Goal: Information Seeking & Learning: Find specific fact

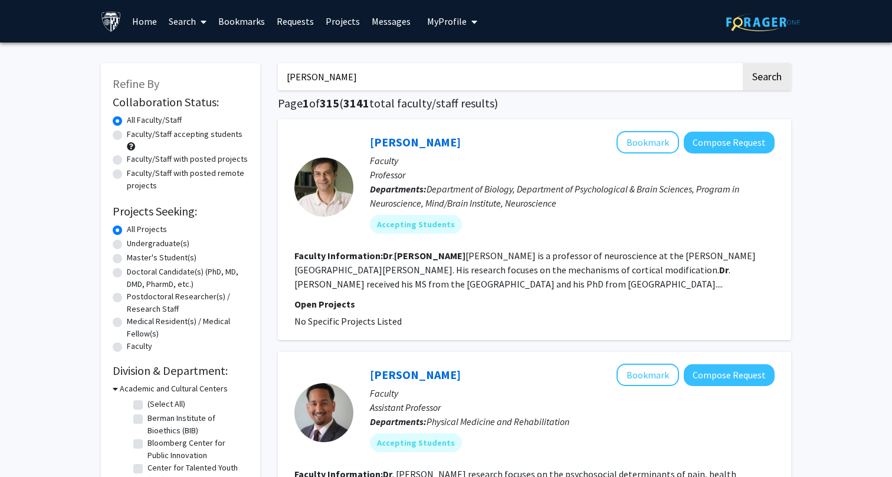
click at [188, 28] on link "Search" at bounding box center [188, 21] width 50 height 41
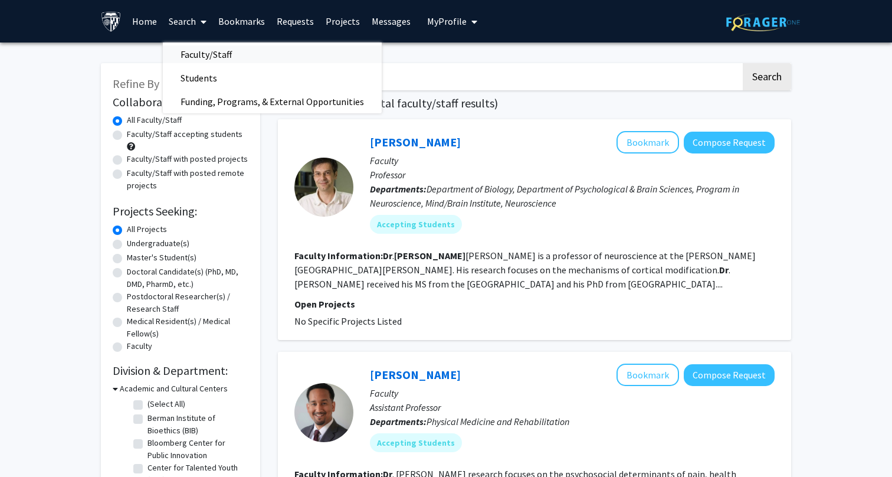
click at [193, 53] on span "Faculty/Staff" at bounding box center [206, 54] width 87 height 24
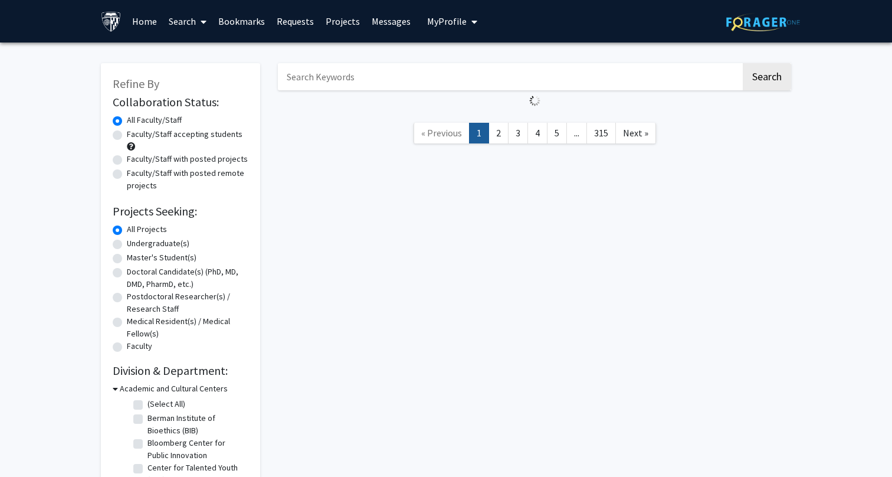
scroll to position [271, 0]
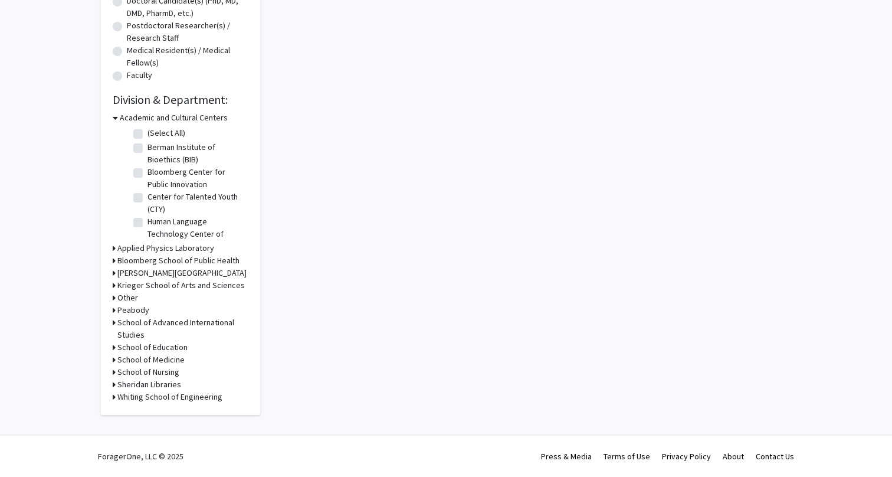
click at [165, 355] on h3 "School of Medicine" at bounding box center [150, 359] width 67 height 12
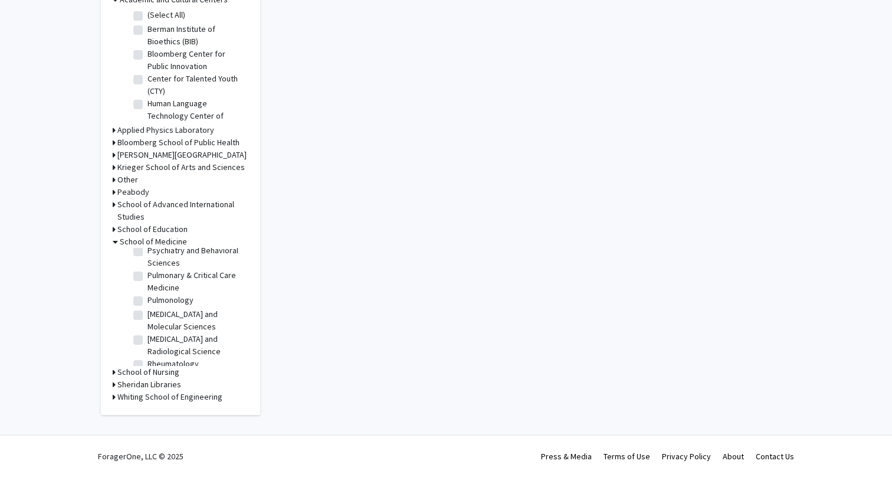
scroll to position [1407, 0]
click at [179, 344] on label "Sidney Kimmel Comprehensive Cancer Center" at bounding box center [196, 362] width 98 height 37
click at [155, 344] on input "Sidney Kimmel Comprehensive Cancer Center" at bounding box center [151, 348] width 8 height 8
checkbox input "true"
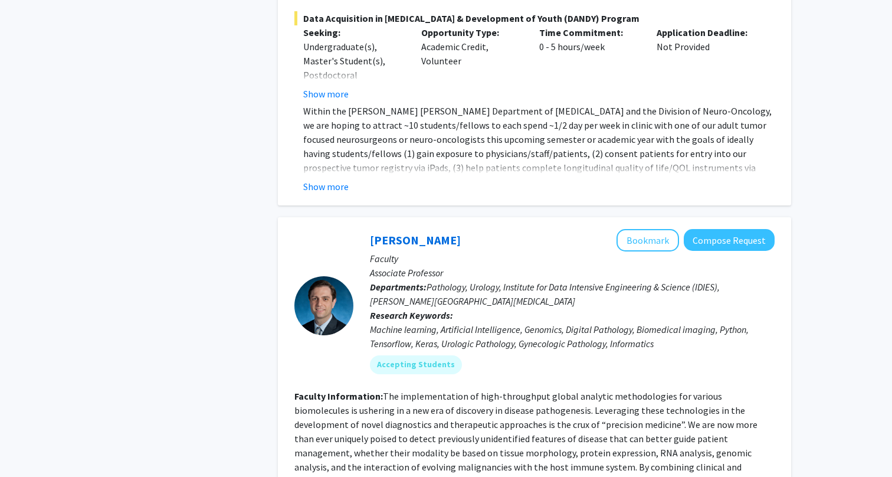
scroll to position [4541, 0]
click at [648, 228] on button "Bookmark" at bounding box center [647, 239] width 63 height 22
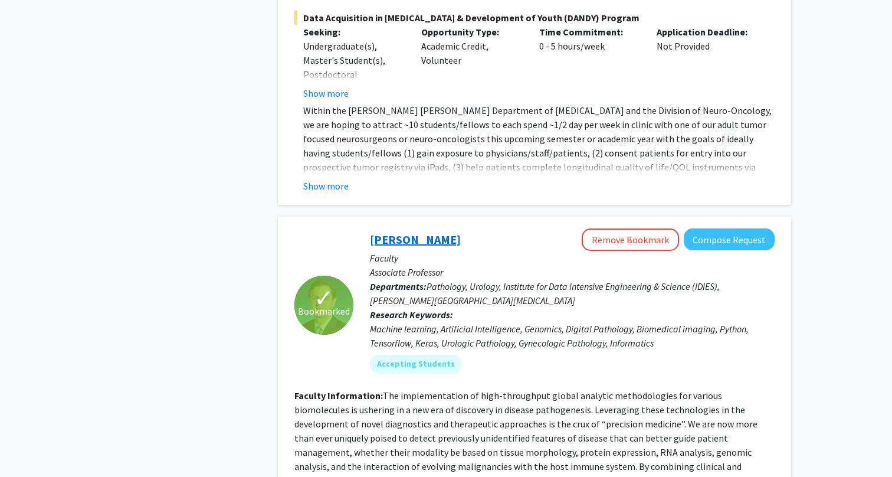
click at [423, 232] on link "Alexander Baras" at bounding box center [415, 239] width 91 height 15
